Goal: Task Accomplishment & Management: Manage account settings

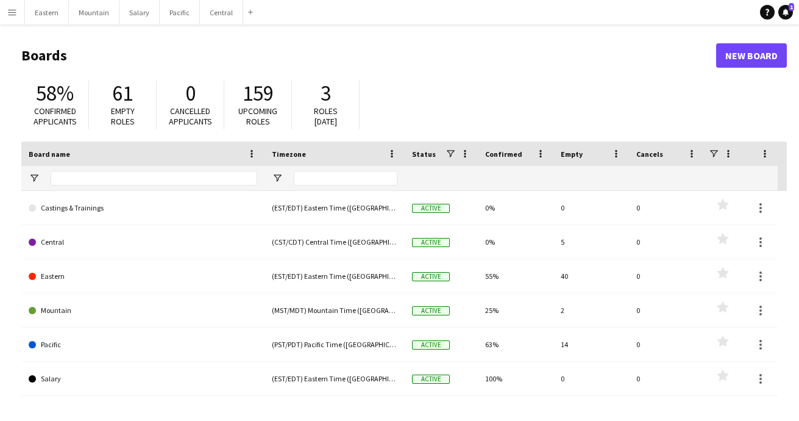
click at [13, 12] on app-icon "Menu" at bounding box center [12, 12] width 10 height 10
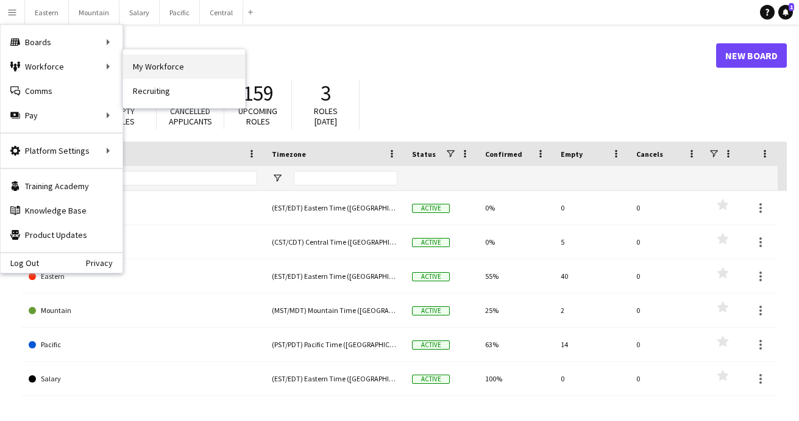
click at [152, 68] on link "My Workforce" at bounding box center [184, 66] width 122 height 24
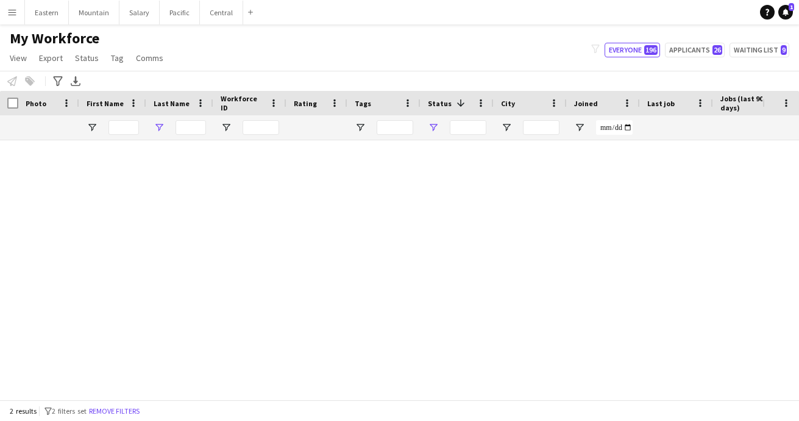
type input "***"
type input "**********"
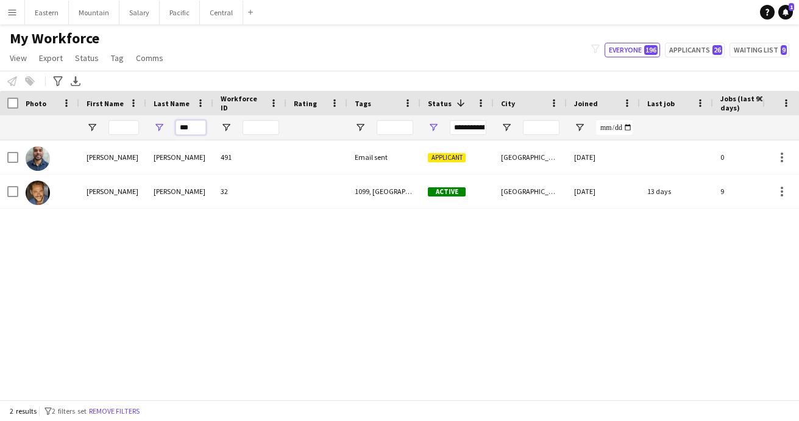
drag, startPoint x: 199, startPoint y: 130, endPoint x: 174, endPoint y: 130, distance: 25.0
click at [174, 130] on div "***" at bounding box center [179, 127] width 67 height 24
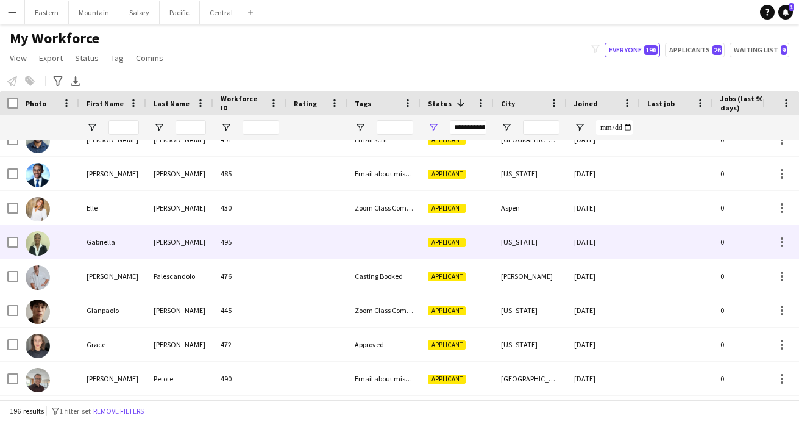
click at [394, 246] on div at bounding box center [384, 242] width 73 height 34
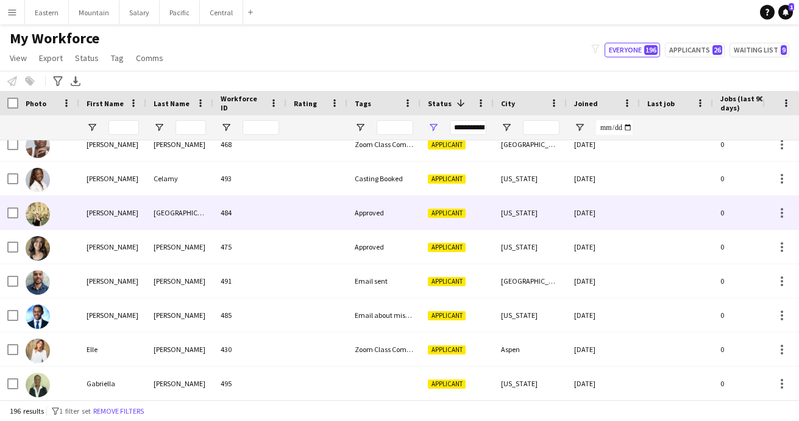
scroll to position [1686, 0]
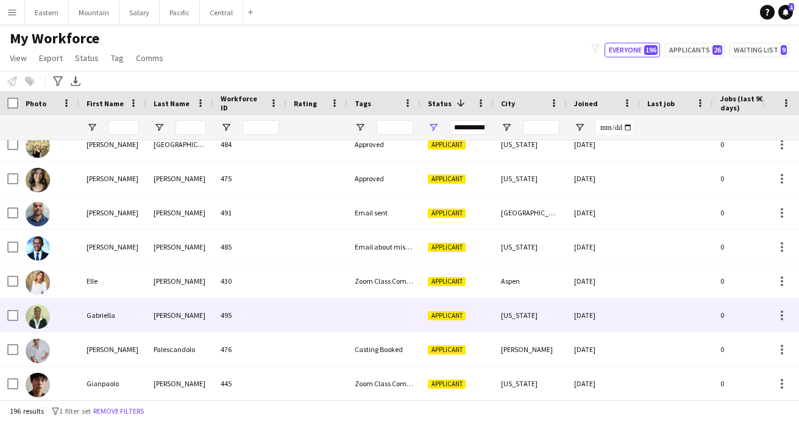
click at [376, 316] on div at bounding box center [384, 315] width 73 height 34
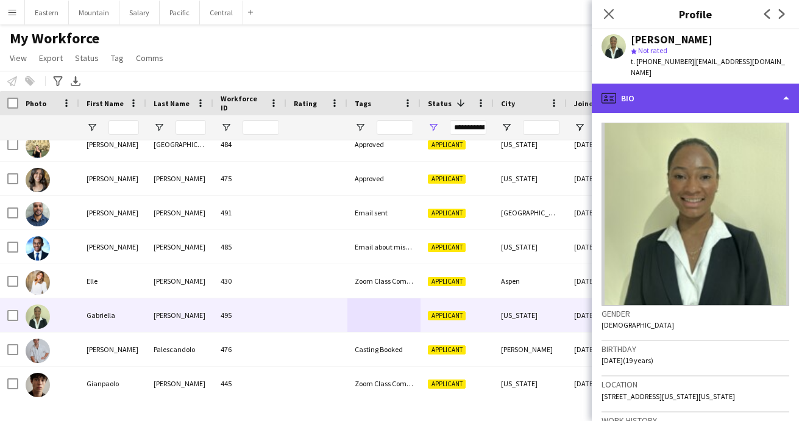
click at [651, 84] on div "profile Bio" at bounding box center [695, 98] width 207 height 29
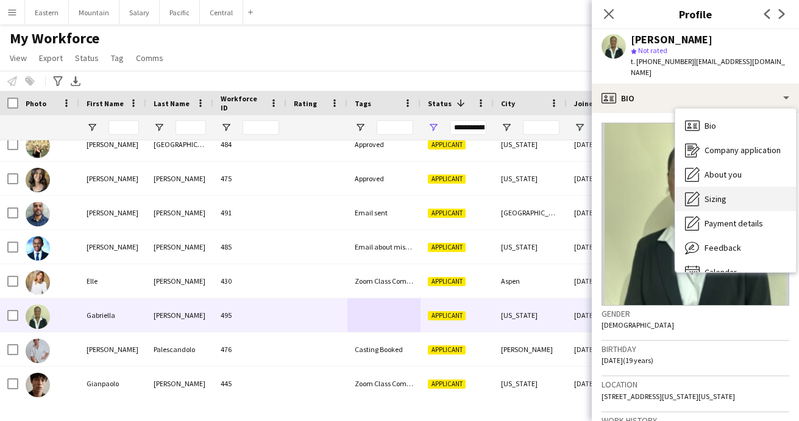
click at [710, 187] on div "Sizing Sizing" at bounding box center [736, 199] width 121 height 24
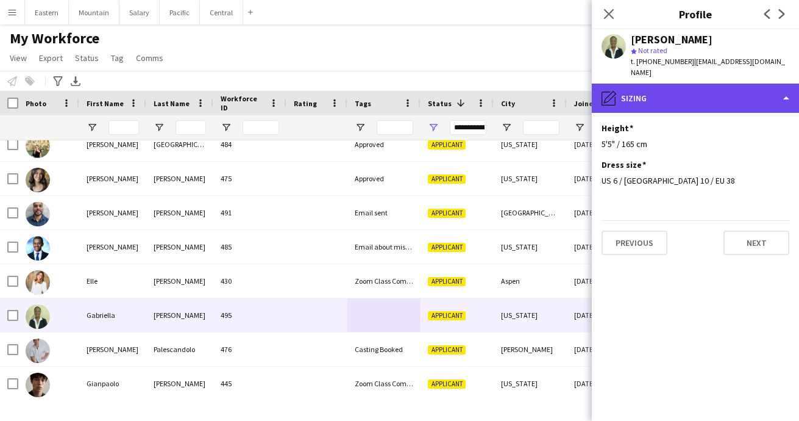
click at [671, 93] on div "pencil4 Sizing" at bounding box center [695, 98] width 207 height 29
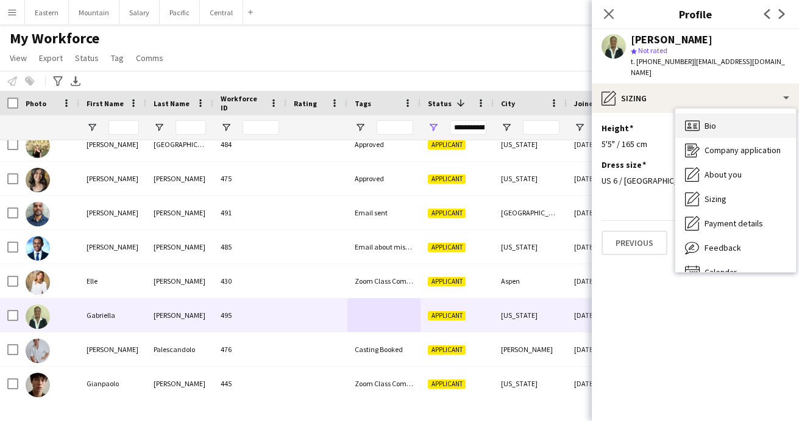
click at [707, 120] on span "Bio" at bounding box center [711, 125] width 12 height 11
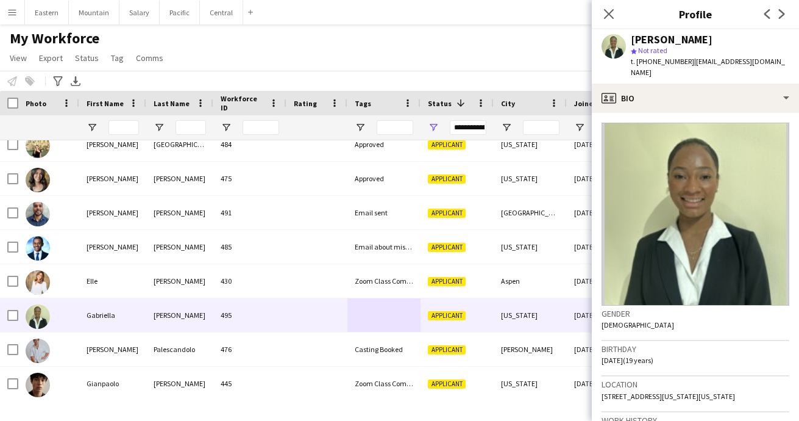
click at [706, 113] on app-crew-profile-bio "Gender Female Birthday 12-21-2005 (19 years) Location 1 Florida Avenue Northeas…" at bounding box center [695, 267] width 207 height 308
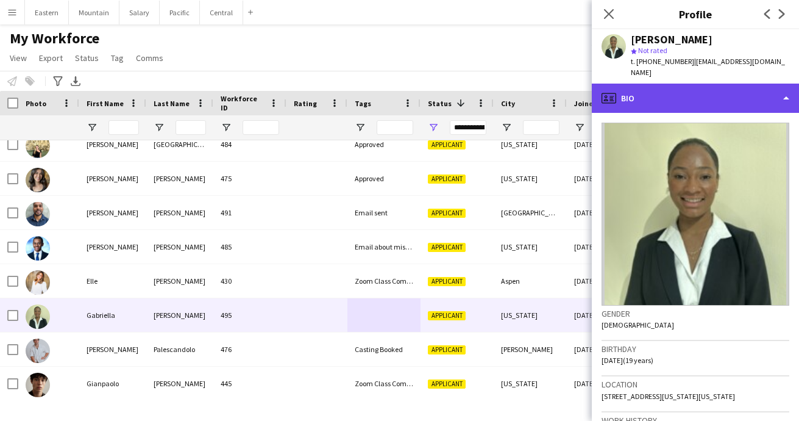
click at [696, 89] on div "profile Bio" at bounding box center [695, 98] width 207 height 29
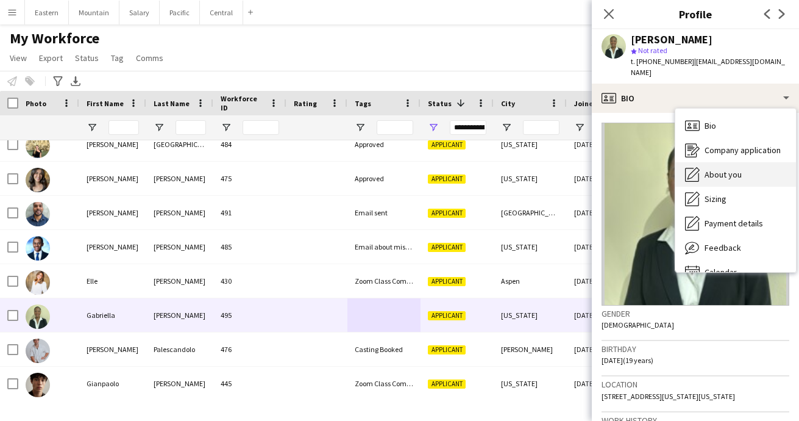
click at [723, 169] on span "About you" at bounding box center [723, 174] width 37 height 11
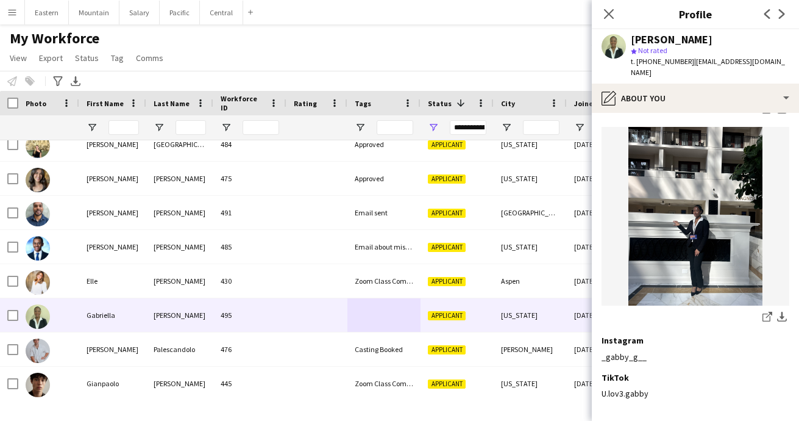
scroll to position [277, 0]
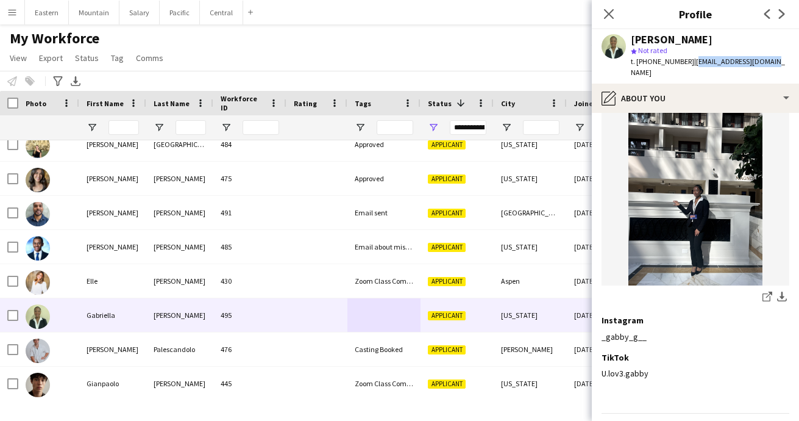
drag, startPoint x: 685, startPoint y: 62, endPoint x: 785, endPoint y: 62, distance: 100.0
click at [785, 62] on app-profile-header "Gabriella Gordon star Not rated t. +13475102354 | justtrinime@gmail.com" at bounding box center [695, 56] width 207 height 54
copy span "[EMAIL_ADDRESS][DOMAIN_NAME]"
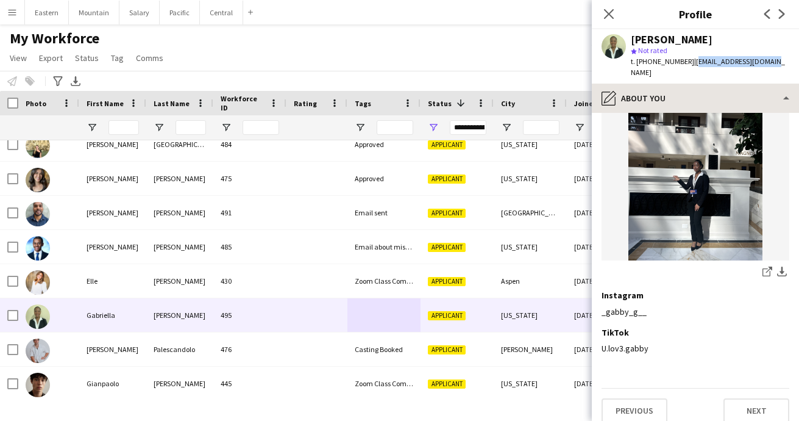
scroll to position [301, 0]
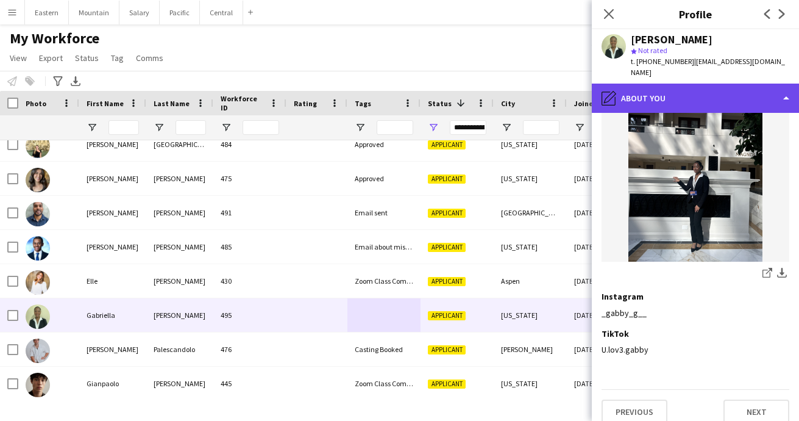
click at [635, 84] on div "pencil4 About you" at bounding box center [695, 98] width 207 height 29
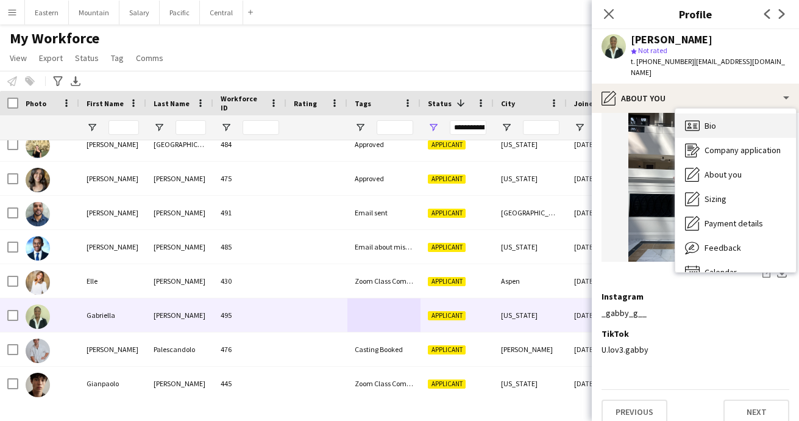
click at [729, 123] on div "Bio Bio" at bounding box center [736, 125] width 121 height 24
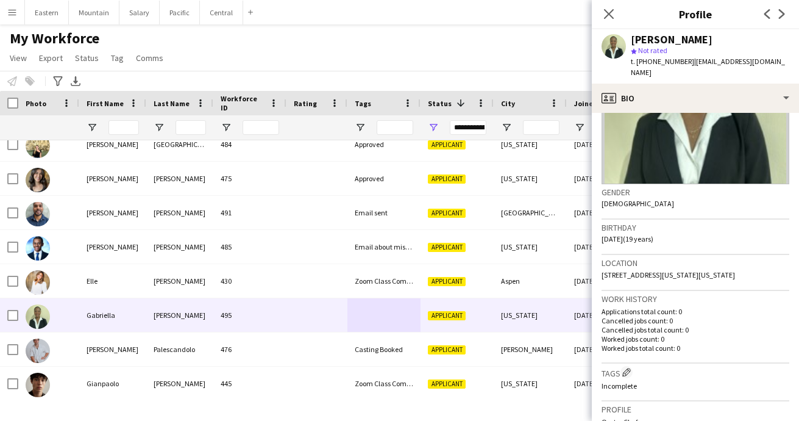
scroll to position [195, 0]
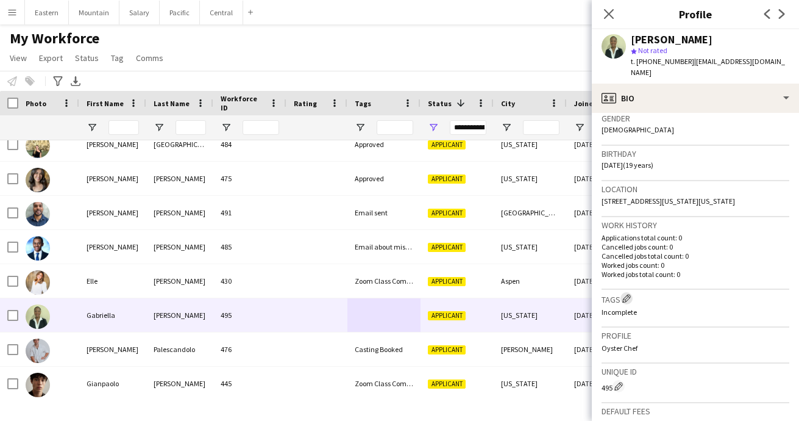
click at [629, 294] on app-icon "Edit crew company tags" at bounding box center [627, 298] width 9 height 9
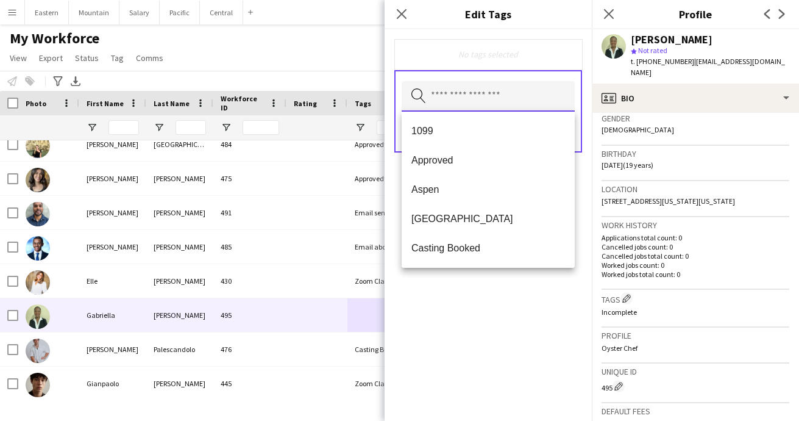
click at [492, 101] on input "text" at bounding box center [488, 96] width 173 height 30
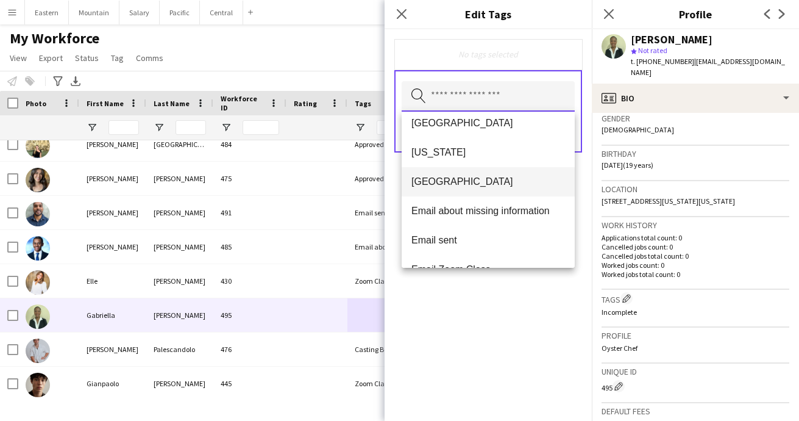
scroll to position [156, 0]
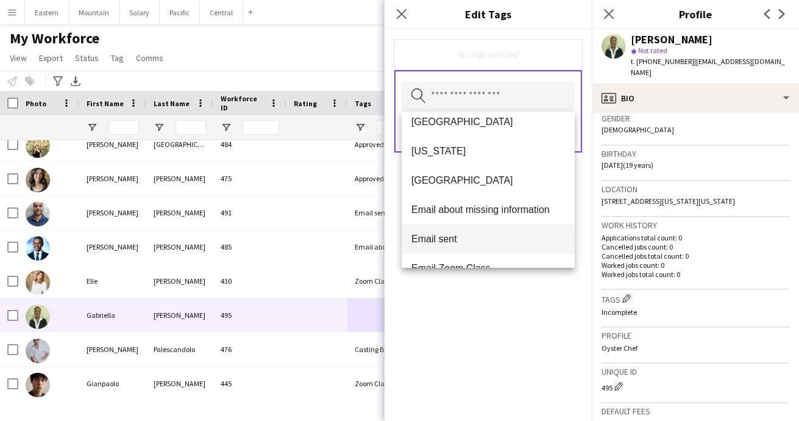
click at [447, 241] on span "Email sent" at bounding box center [489, 239] width 154 height 12
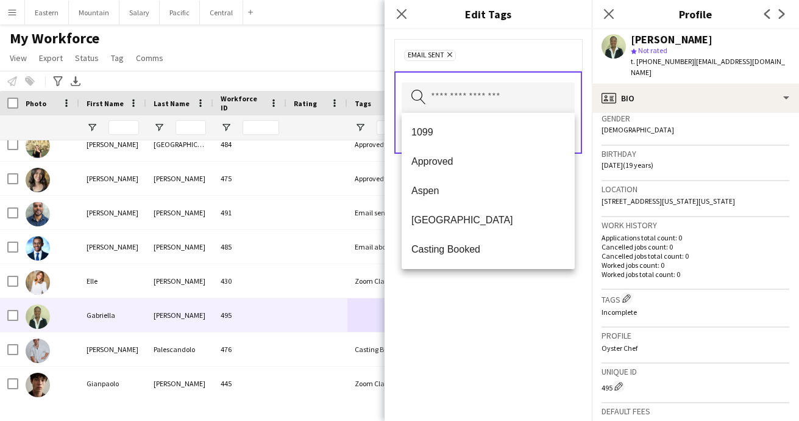
click at [473, 340] on div "Email sent Remove Search by tag name Save" at bounding box center [488, 224] width 207 height 391
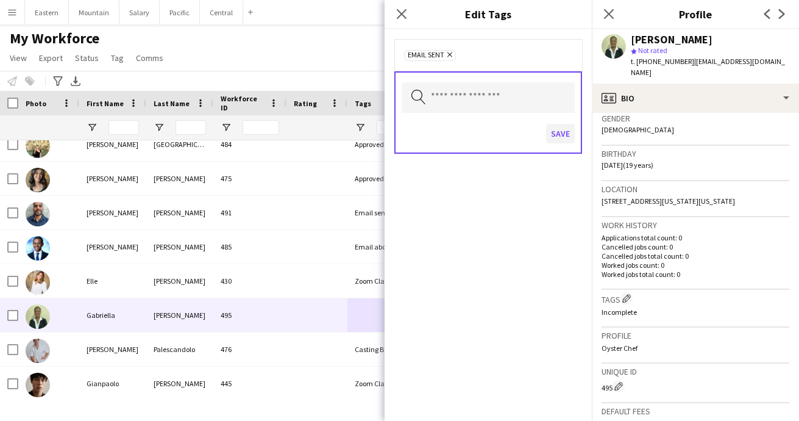
click at [561, 132] on button "Save" at bounding box center [560, 134] width 29 height 20
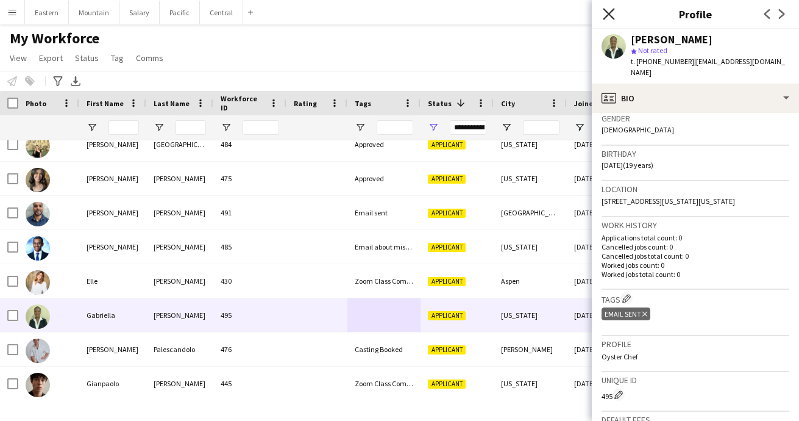
click at [609, 16] on icon "Close pop-in" at bounding box center [609, 14] width 12 height 12
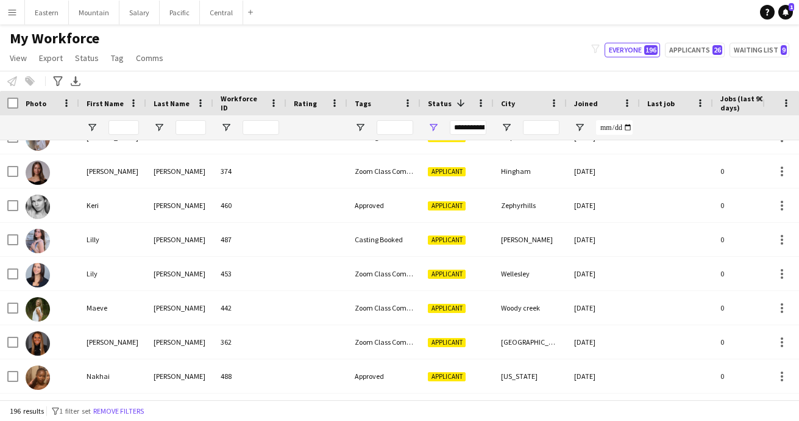
scroll to position [2162, 0]
